Goal: Task Accomplishment & Management: Manage account settings

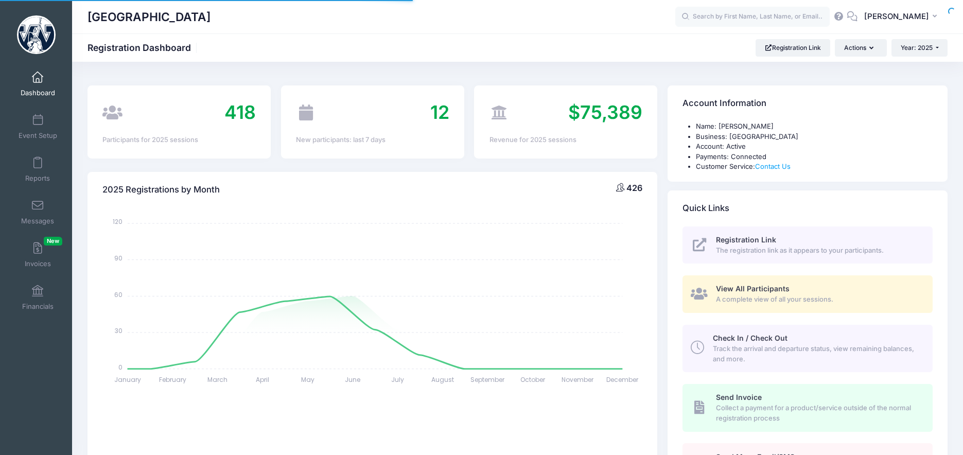
select select
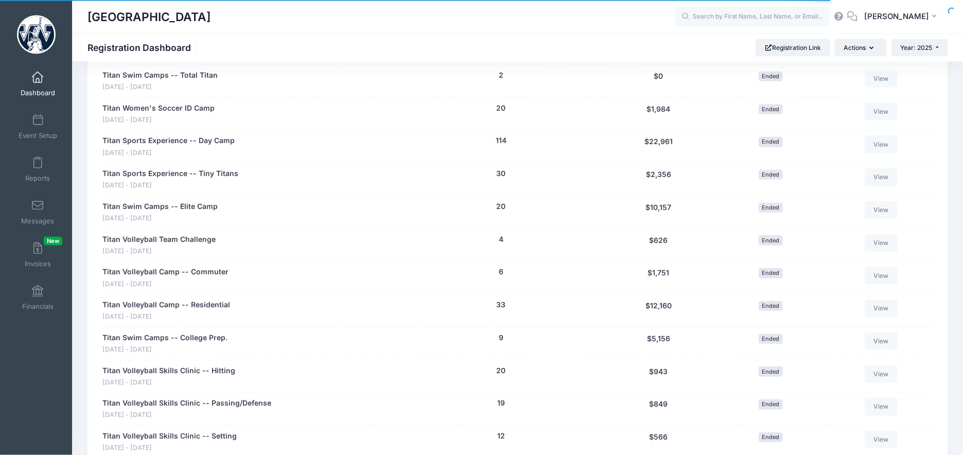
scroll to position [546, 0]
click at [34, 170] on link "Reports" at bounding box center [37, 169] width 49 height 36
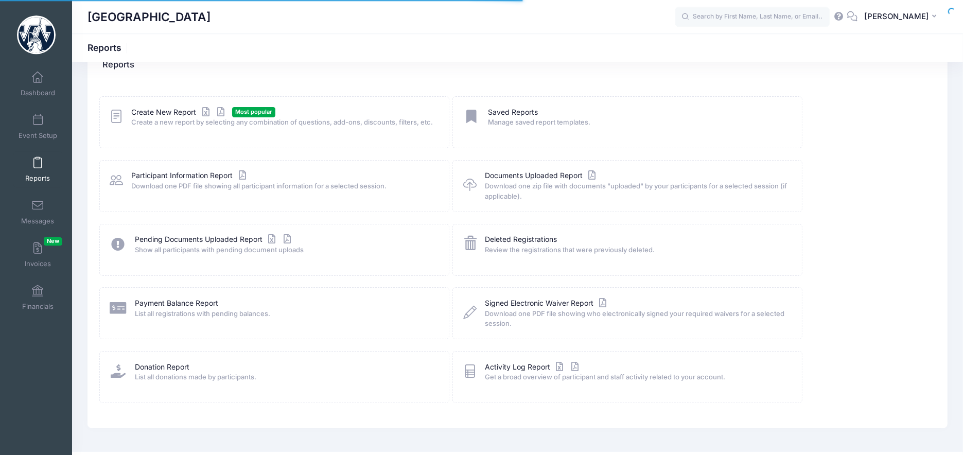
scroll to position [50, 0]
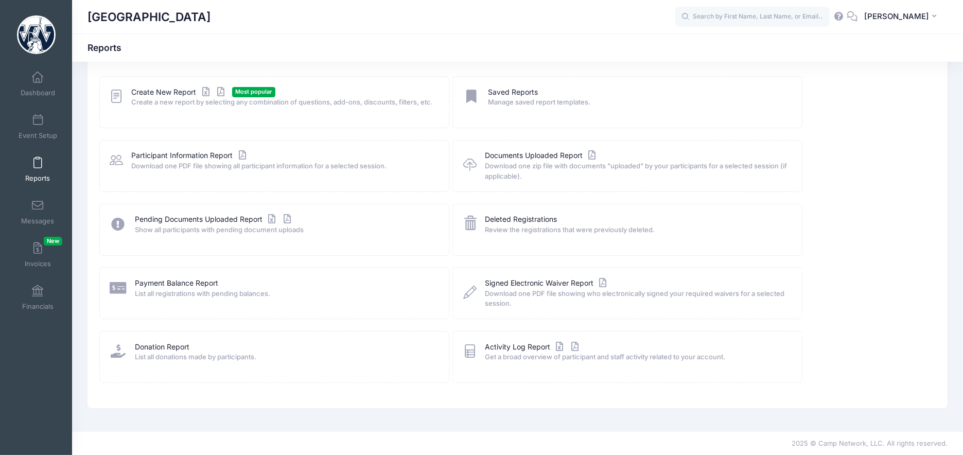
click at [38, 168] on span at bounding box center [38, 162] width 0 height 11
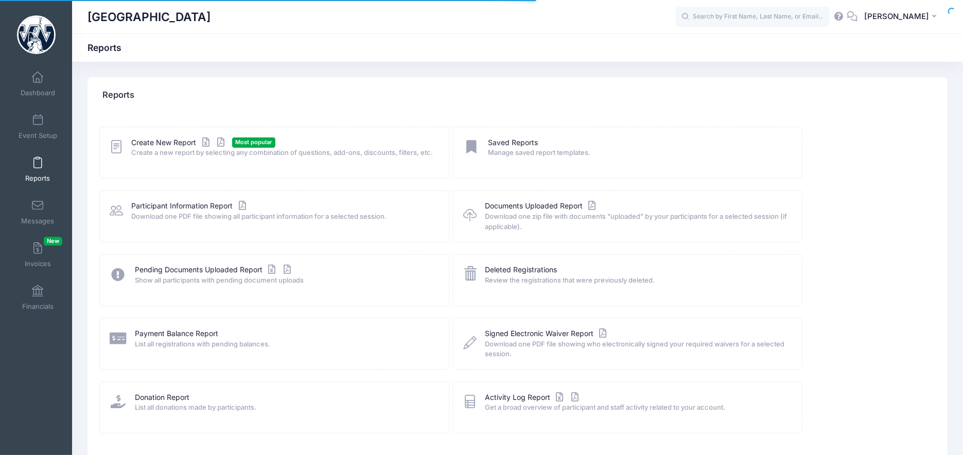
scroll to position [50, 0]
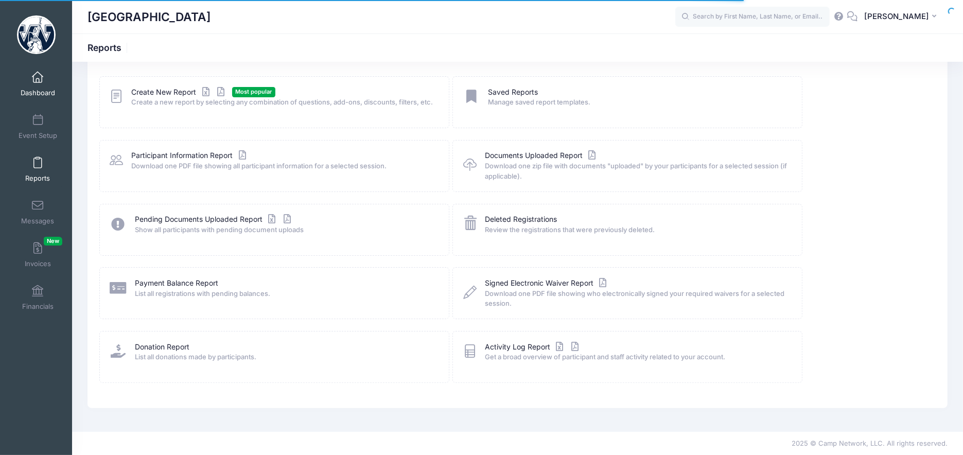
click at [38, 75] on span at bounding box center [38, 77] width 0 height 11
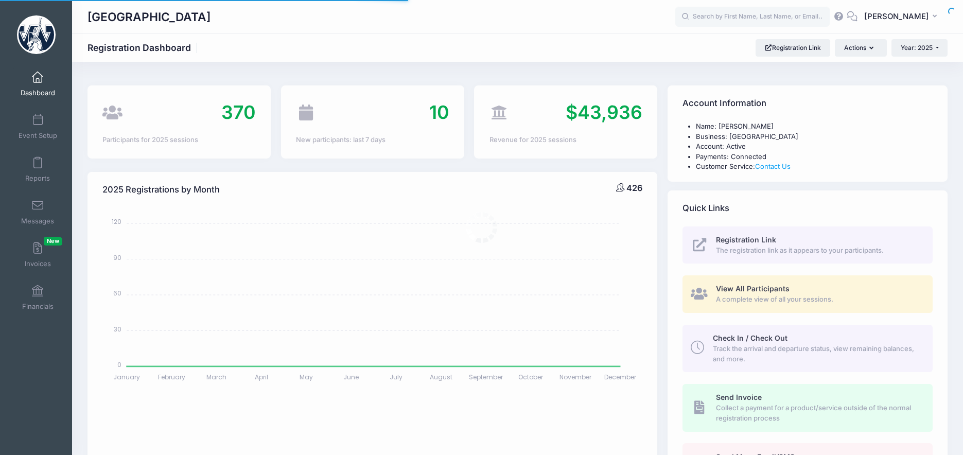
select select
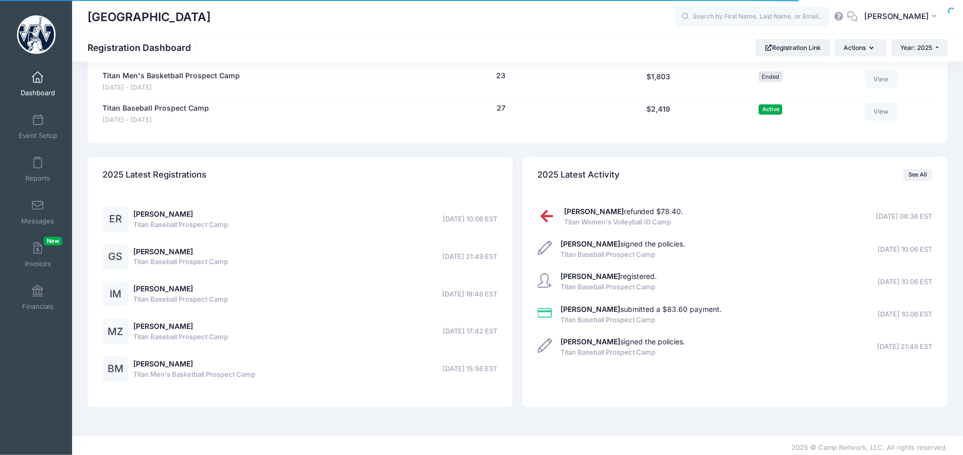
scroll to position [1076, 0]
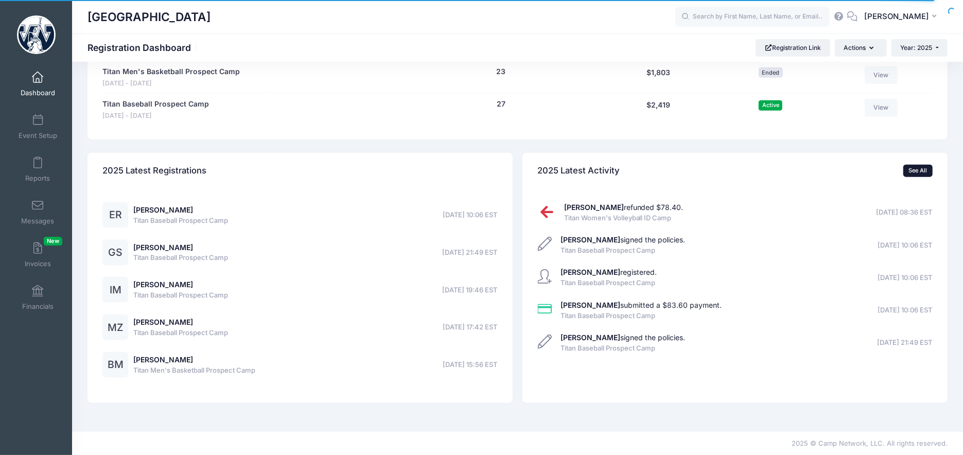
click at [920, 169] on link "See All" at bounding box center [917, 171] width 29 height 12
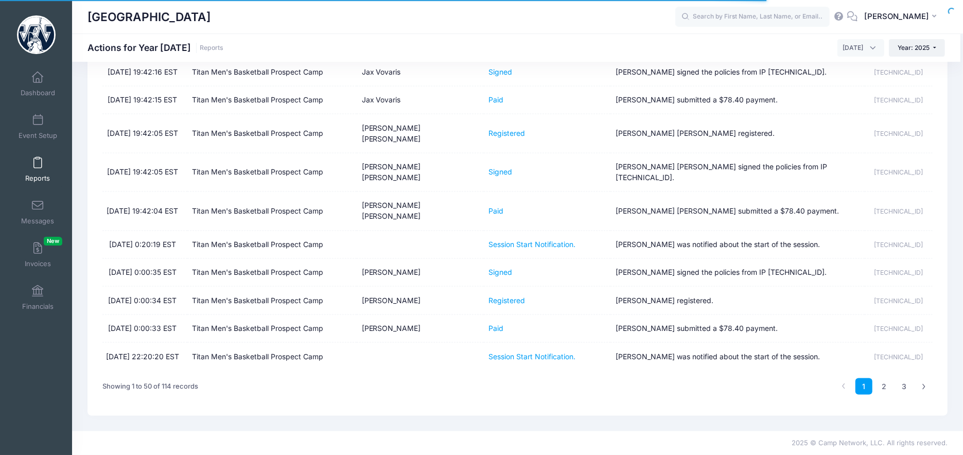
scroll to position [1251, 0]
click at [908, 391] on link "3" at bounding box center [903, 386] width 17 height 17
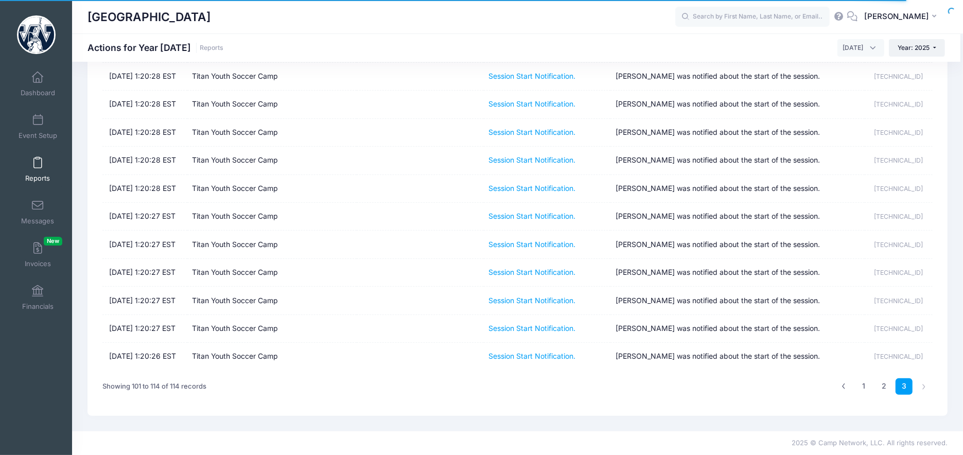
scroll to position [156, 0]
click at [923, 387] on li at bounding box center [923, 387] width 17 height 17
click at [921, 385] on li at bounding box center [923, 387] width 17 height 17
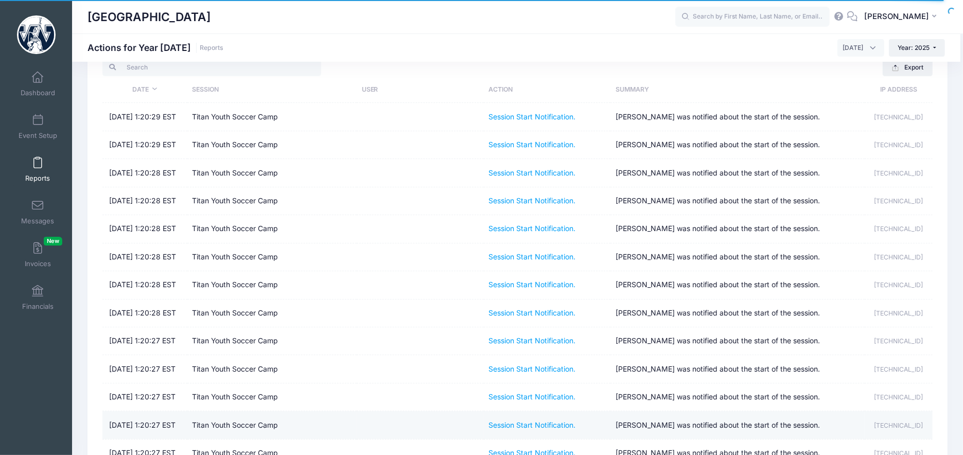
scroll to position [0, 0]
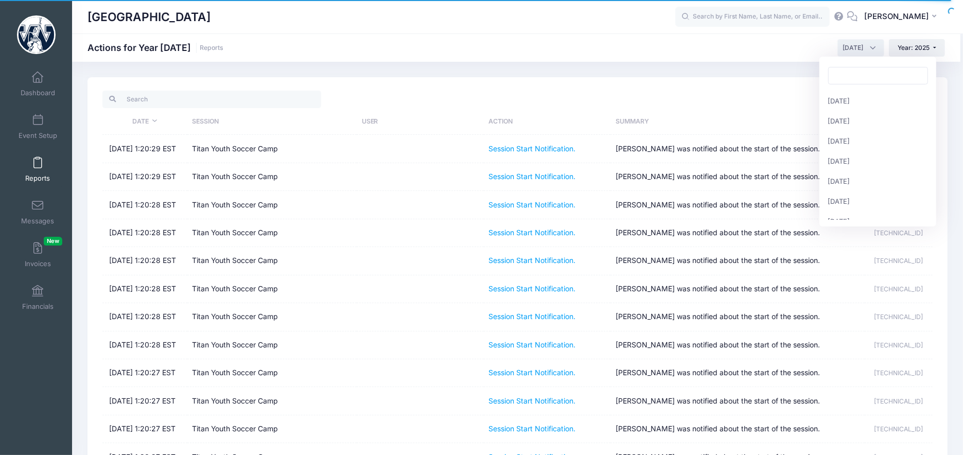
click at [862, 42] on span "August 2025" at bounding box center [860, 47] width 47 height 17
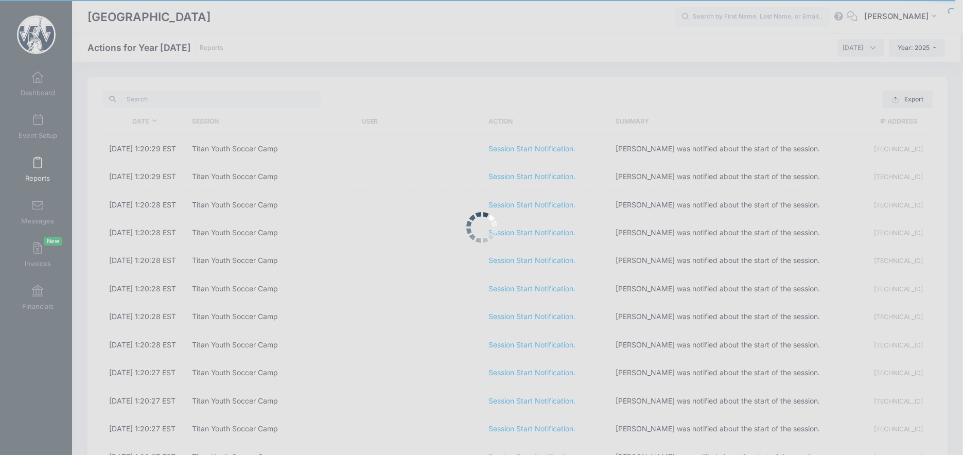
select select "7"
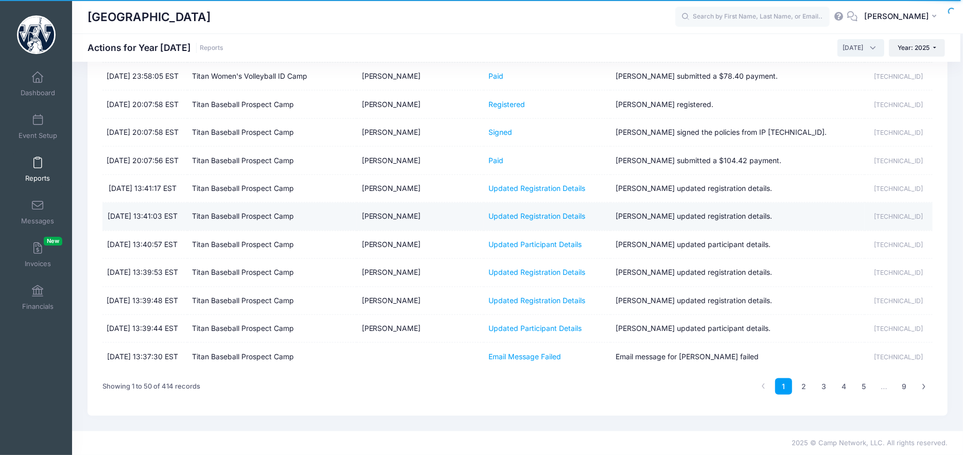
scroll to position [1466, 0]
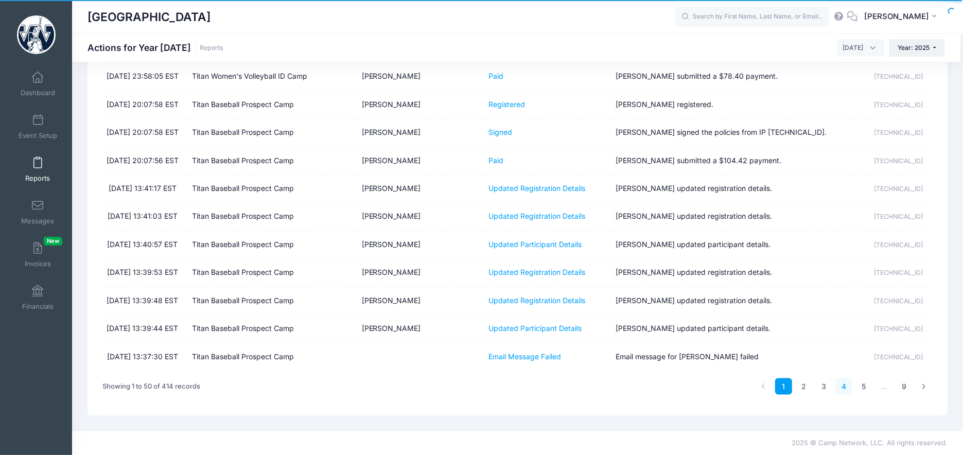
click at [840, 386] on link "4" at bounding box center [843, 386] width 17 height 17
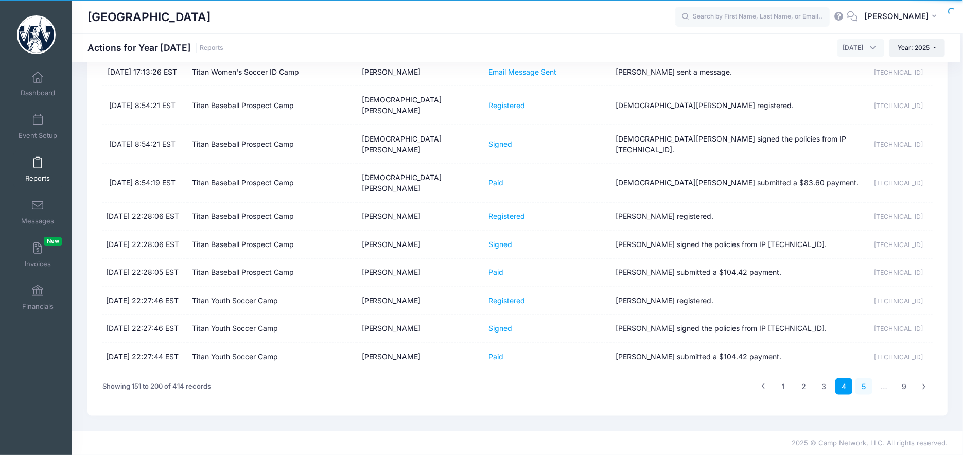
click at [857, 395] on link "5" at bounding box center [863, 386] width 17 height 17
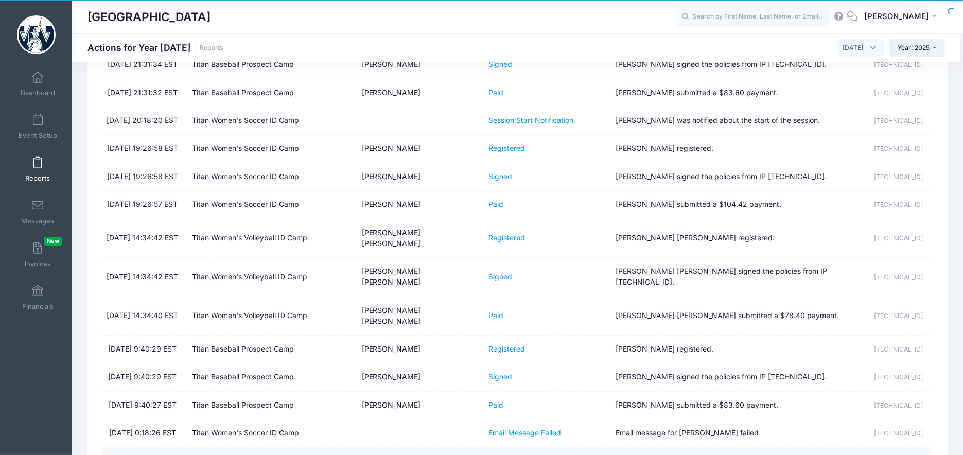
scroll to position [0, 0]
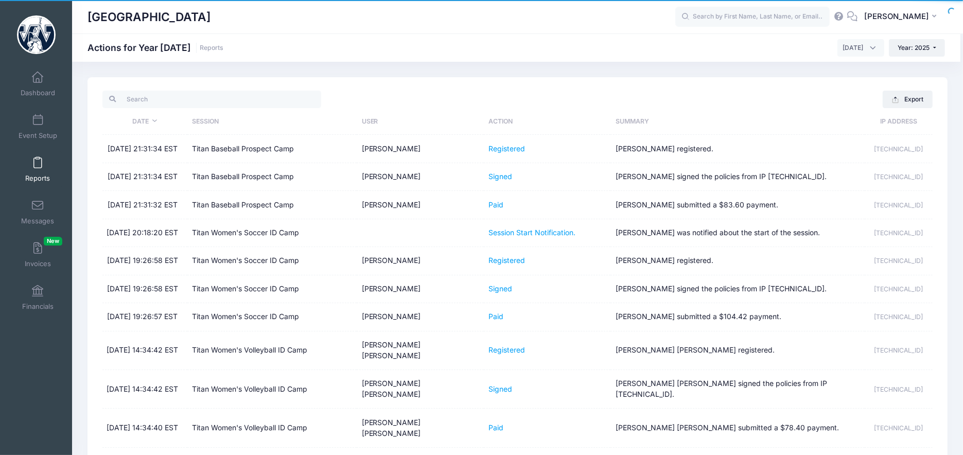
click at [49, 171] on link "Reports" at bounding box center [37, 169] width 49 height 36
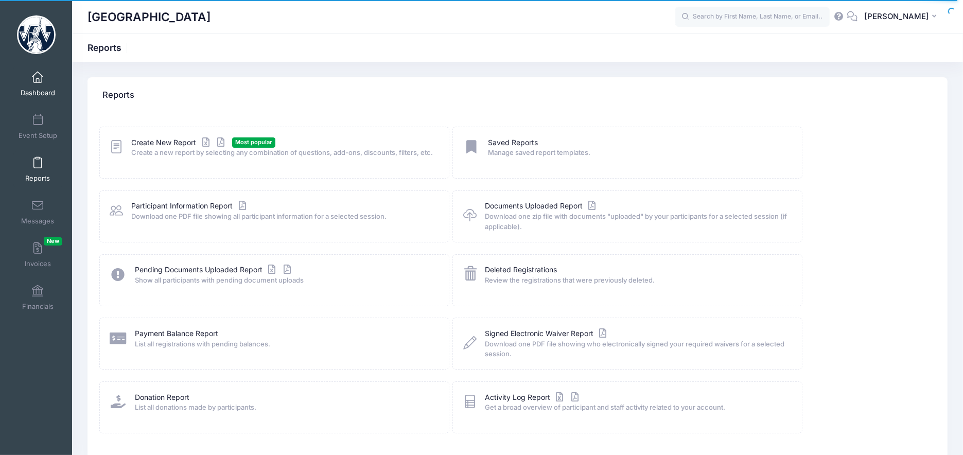
click at [38, 84] on link "Dashboard" at bounding box center [37, 84] width 49 height 36
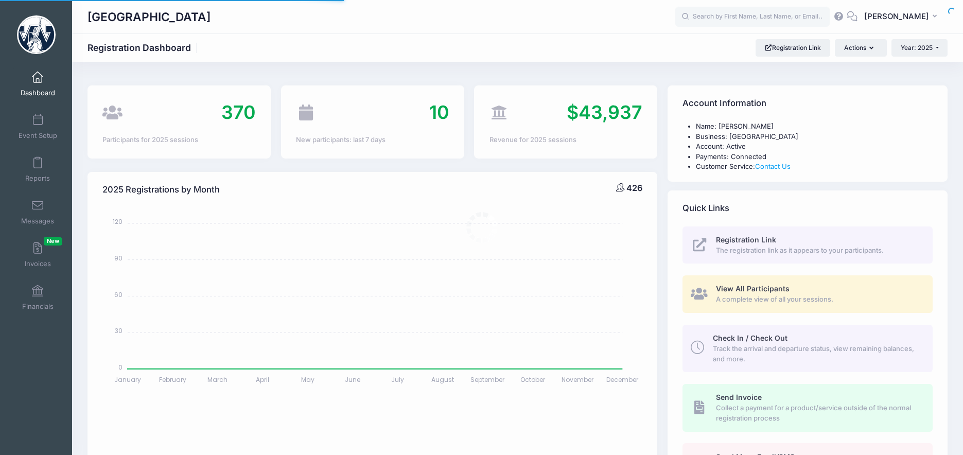
select select
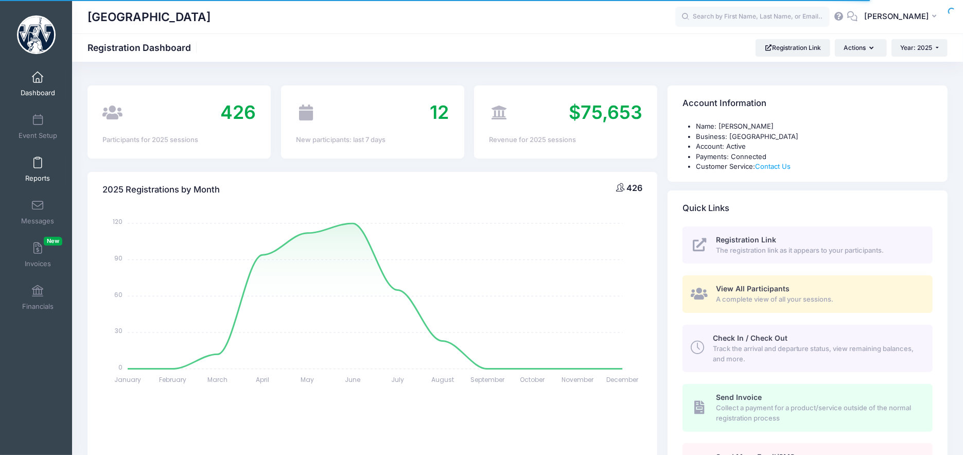
click at [36, 170] on link "Reports" at bounding box center [37, 169] width 49 height 36
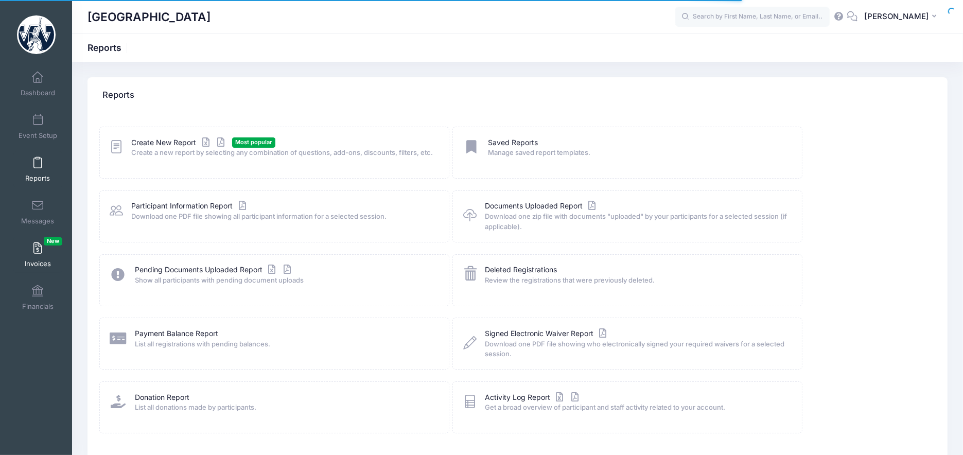
click at [26, 252] on link "Invoices New" at bounding box center [37, 255] width 49 height 36
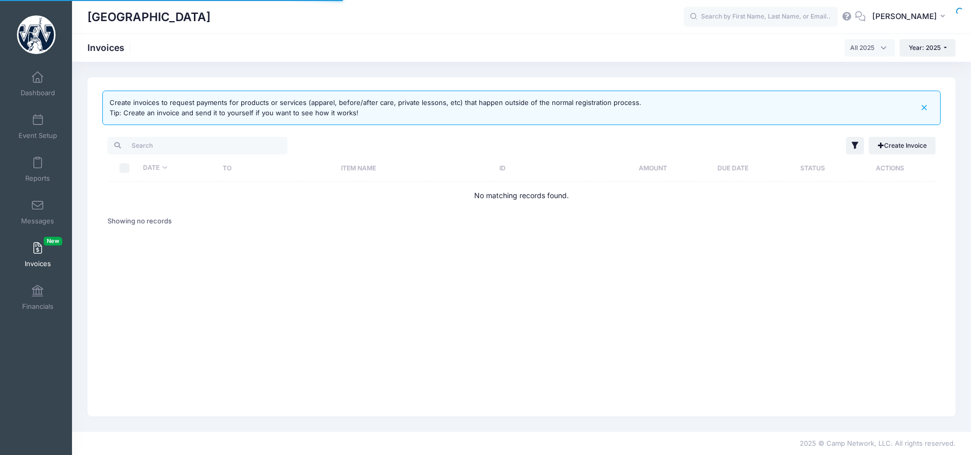
select select
click at [45, 126] on link "Event Setup" at bounding box center [37, 127] width 49 height 36
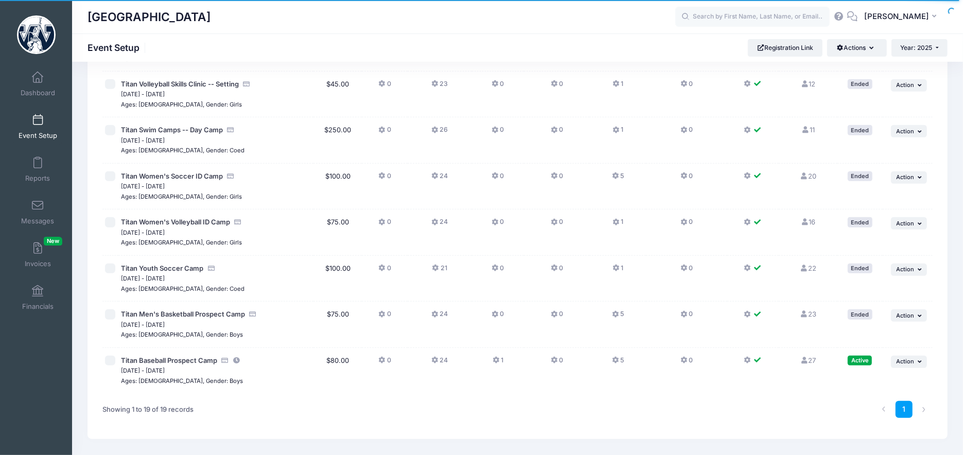
scroll to position [648, 0]
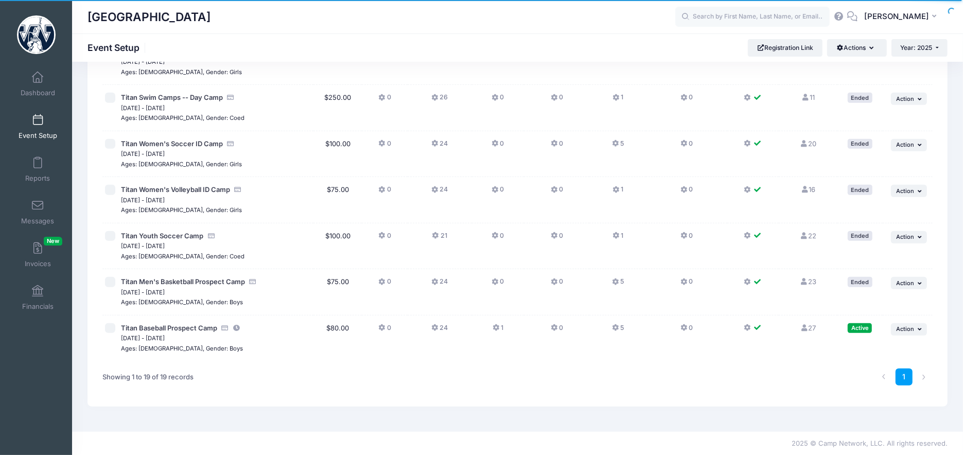
click at [40, 134] on span "Event Setup" at bounding box center [38, 135] width 39 height 9
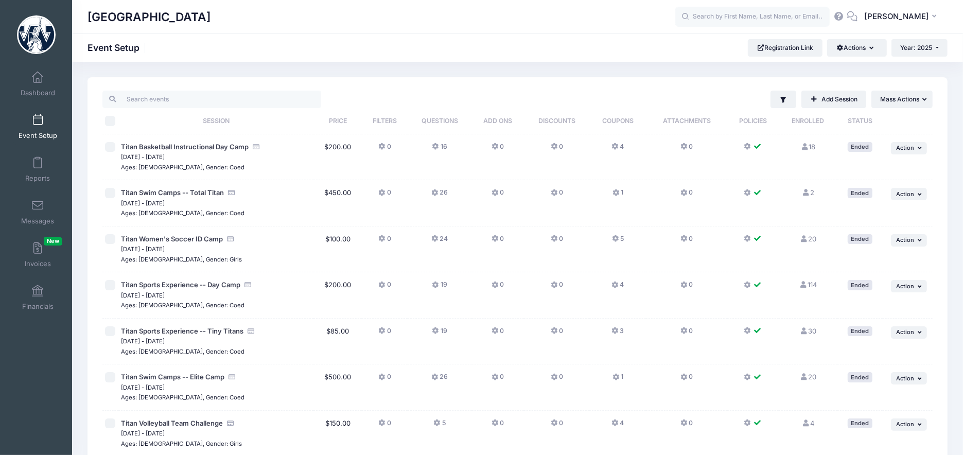
scroll to position [218, 0]
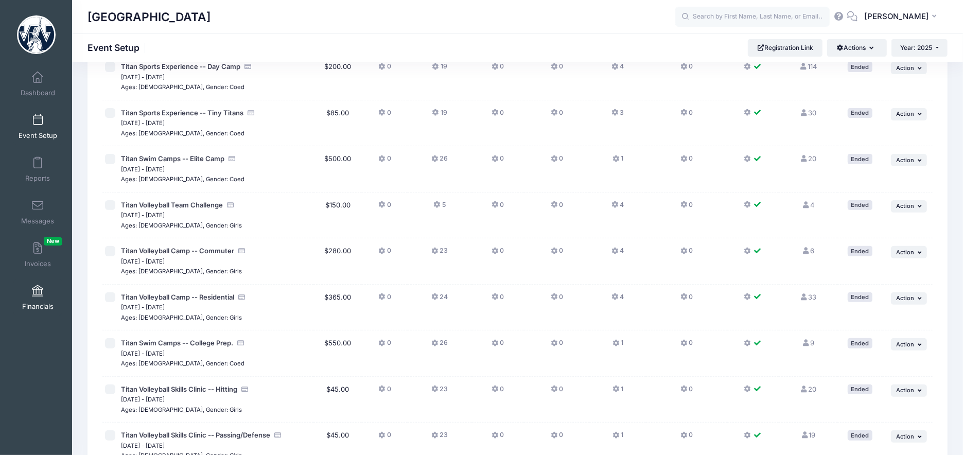
click at [34, 307] on span "Financials" at bounding box center [37, 306] width 31 height 9
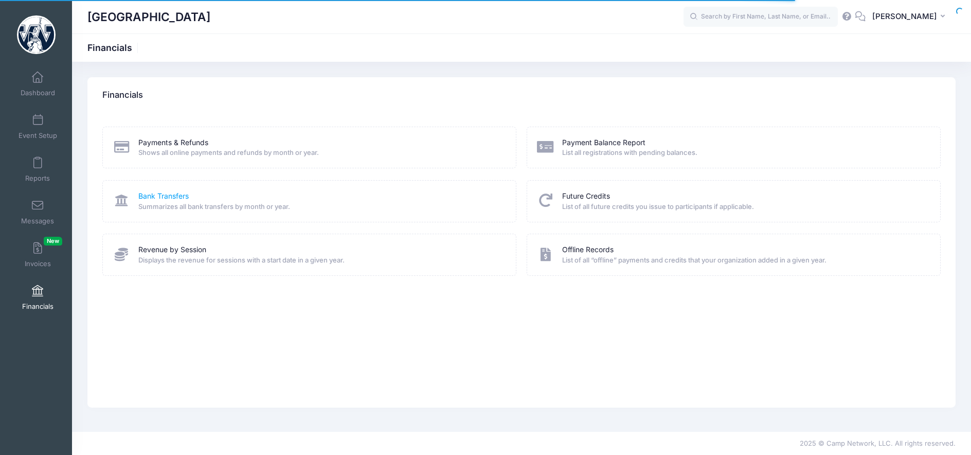
click at [173, 198] on link "Bank Transfers" at bounding box center [163, 196] width 50 height 11
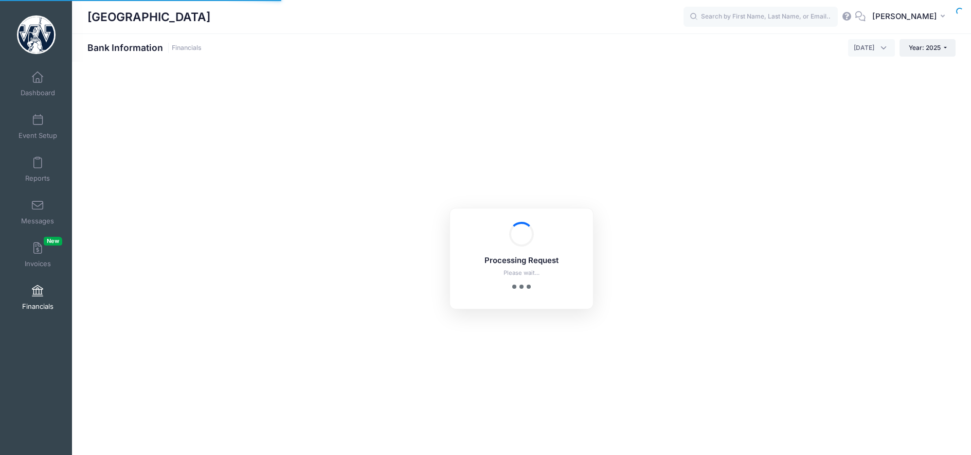
select select "10"
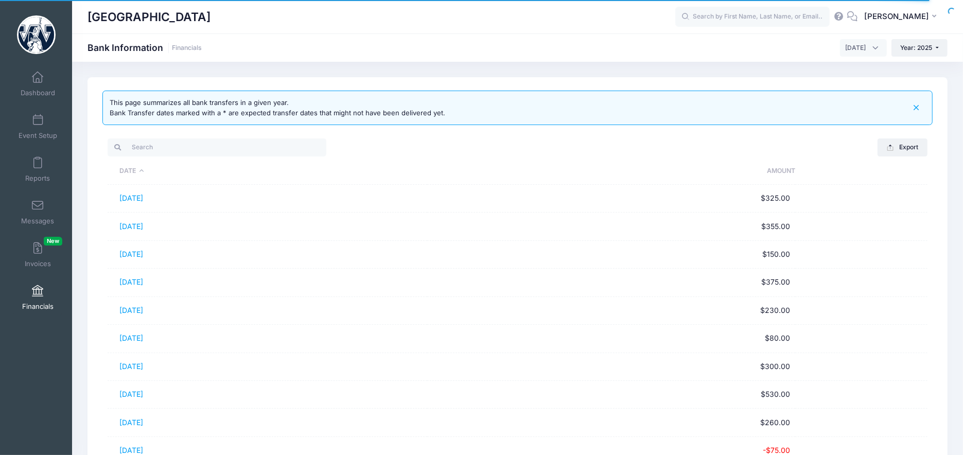
click at [859, 46] on span "[DATE]" at bounding box center [855, 47] width 21 height 9
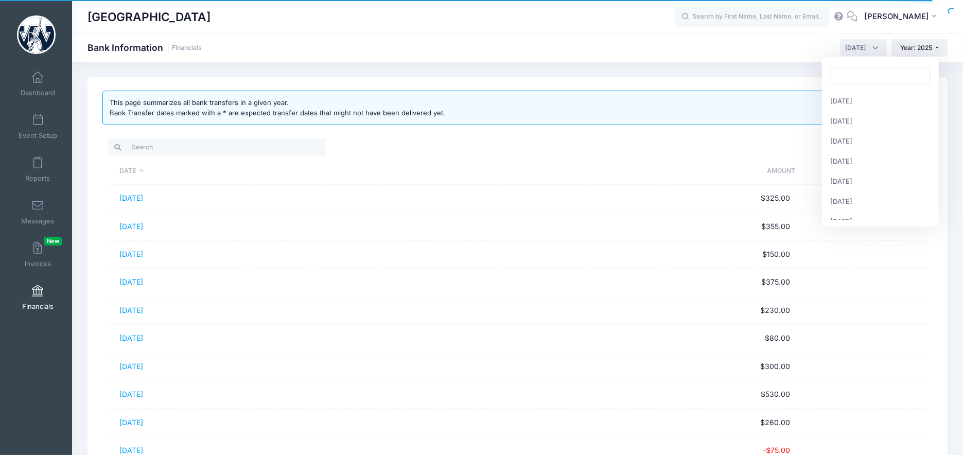
scroll to position [100, 0]
select select "7"
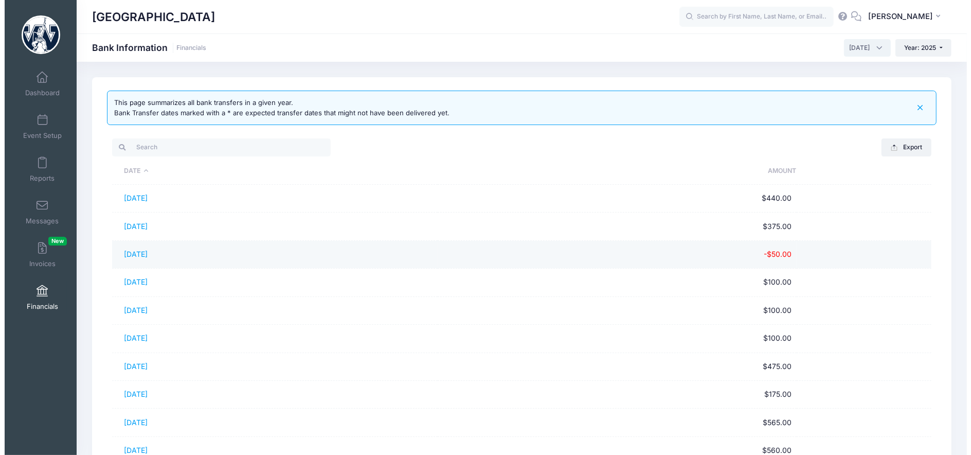
scroll to position [109, 0]
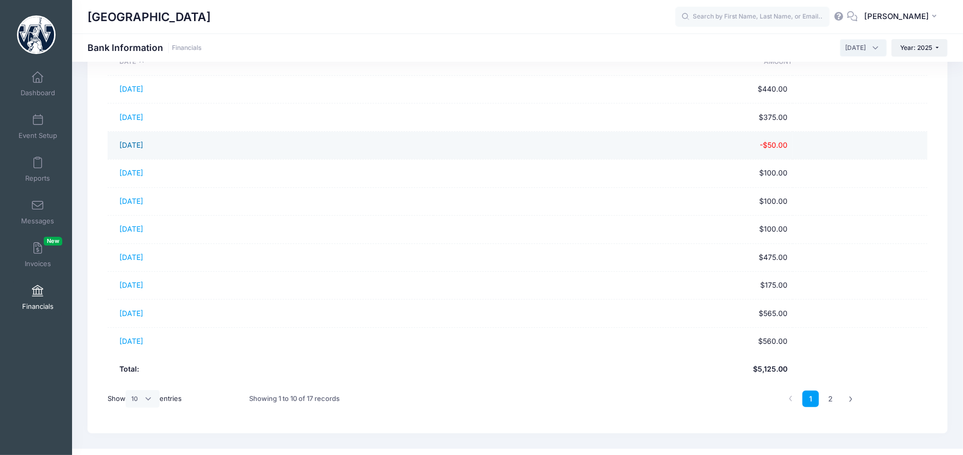
click at [136, 146] on link "[DATE]" at bounding box center [131, 144] width 24 height 9
